Goal: Information Seeking & Learning: Learn about a topic

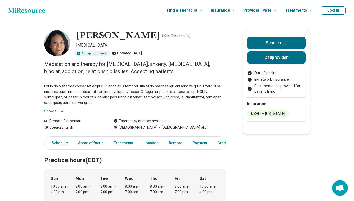
click at [54, 111] on button "Show all" at bounding box center [54, 110] width 21 height 5
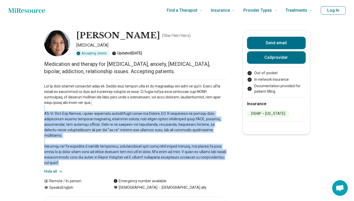
drag, startPoint x: 95, startPoint y: 105, endPoint x: 110, endPoint y: 155, distance: 52.7
click at [110, 155] on p at bounding box center [135, 124] width 182 height 82
click at [109, 157] on p at bounding box center [135, 124] width 182 height 82
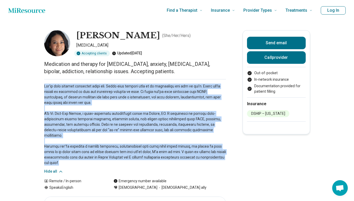
drag, startPoint x: 109, startPoint y: 157, endPoint x: 17, endPoint y: 86, distance: 115.5
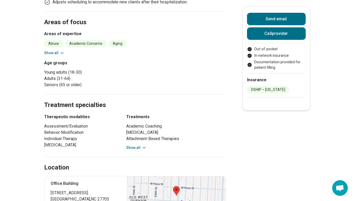
scroll to position [312, 0]
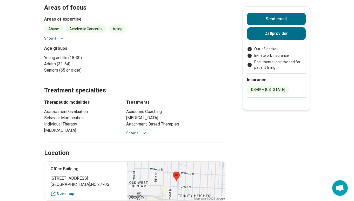
click at [133, 130] on button "Show all" at bounding box center [136, 132] width 21 height 5
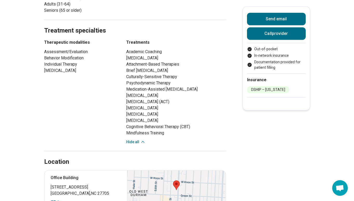
scroll to position [376, 0]
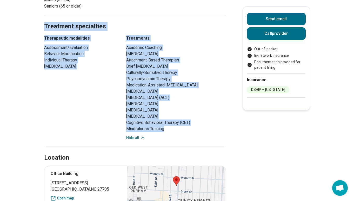
drag, startPoint x: 36, startPoint y: 85, endPoint x: 168, endPoint y: 124, distance: 137.7
click at [168, 124] on main "[PERSON_NAME] ( She/Her/Hers ) [MEDICAL_DATA] Accepting clients Updated [DATE] …" at bounding box center [177, 90] width 354 height 892
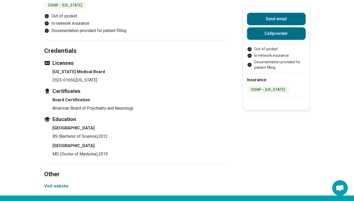
scroll to position [760, 0]
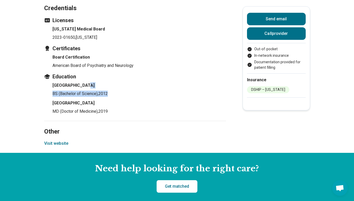
drag, startPoint x: 120, startPoint y: 95, endPoint x: 118, endPoint y: 88, distance: 7.7
click at [118, 88] on li "Duke University BS (Bachelor of Science) , 2012" at bounding box center [140, 89] width 174 height 15
click at [139, 114] on p "MD (Doctor of Medicine) , 2019" at bounding box center [140, 111] width 174 height 6
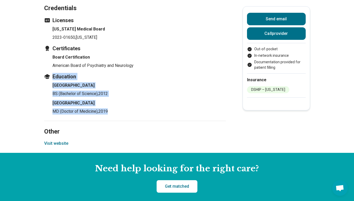
drag, startPoint x: 135, startPoint y: 114, endPoint x: 132, endPoint y: 75, distance: 39.1
click at [132, 75] on div "Education [GEOGRAPHIC_DATA] BS (Bachelor of Science) , 2012 [GEOGRAPHIC_DATA] (…" at bounding box center [135, 94] width 182 height 42
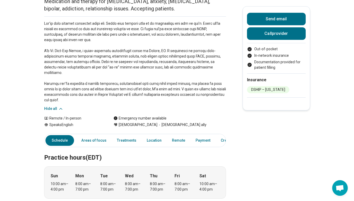
scroll to position [0, 0]
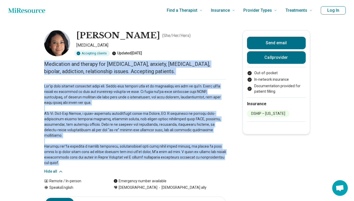
drag, startPoint x: 101, startPoint y: 159, endPoint x: 40, endPoint y: 65, distance: 111.8
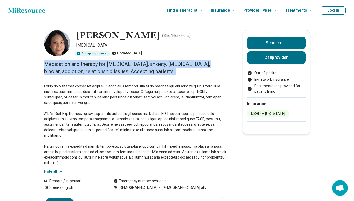
drag, startPoint x: 40, startPoint y: 65, endPoint x: 42, endPoint y: 79, distance: 13.4
